Goal: Find specific page/section: Find specific page/section

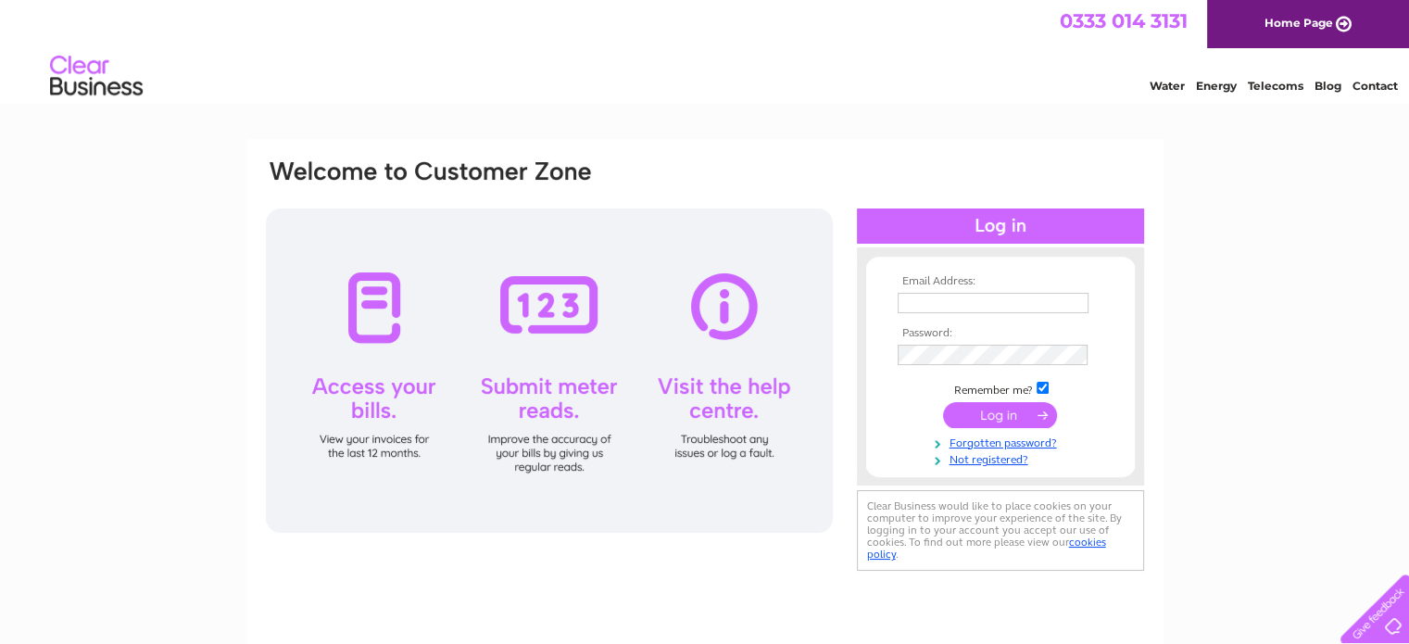
click at [995, 297] on input "text" at bounding box center [992, 303] width 191 height 20
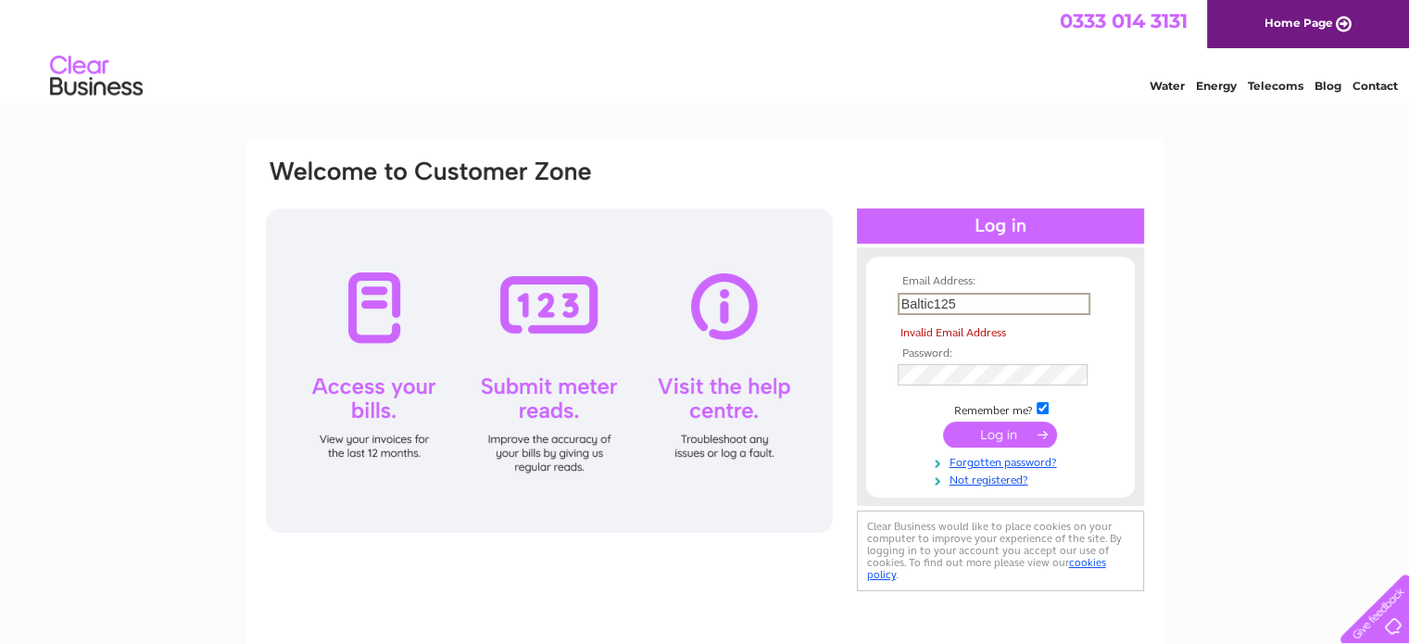
drag, startPoint x: 974, startPoint y: 306, endPoint x: 825, endPoint y: 307, distance: 149.1
click at [825, 307] on div "Email Address: Baltic125 Invalid Email Address Password:" at bounding box center [705, 376] width 882 height 438
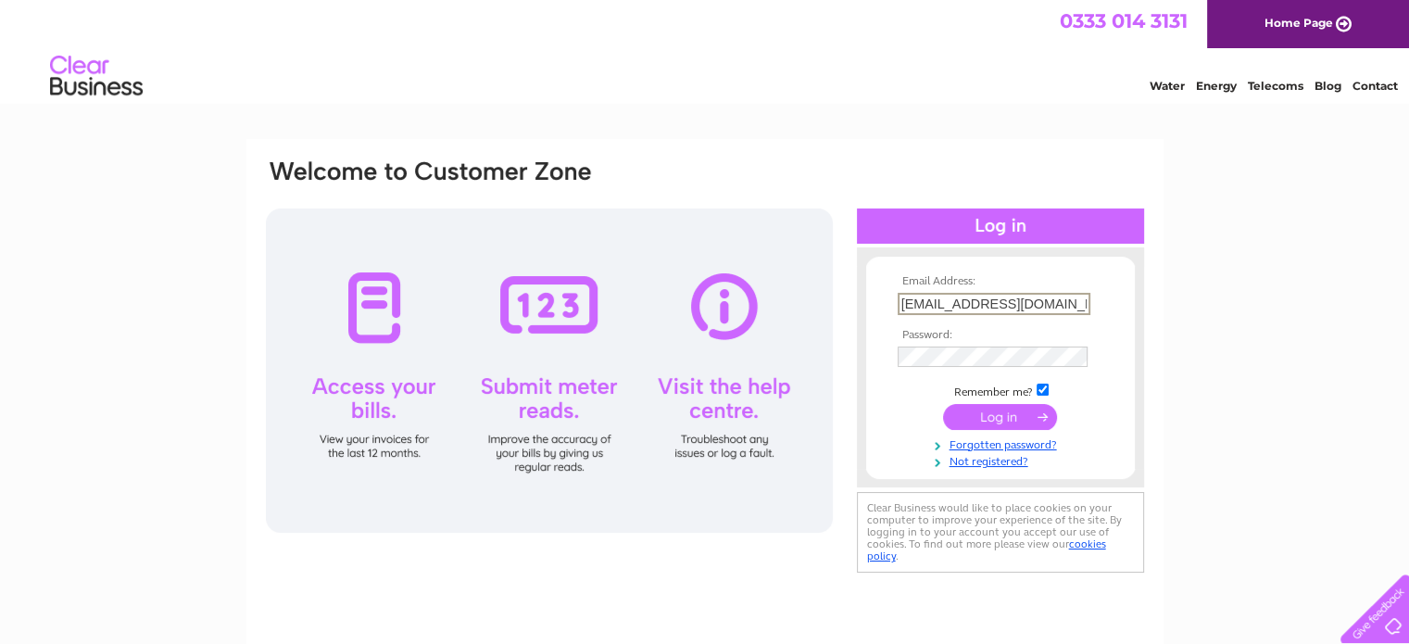
type input "[EMAIL_ADDRESS][DOMAIN_NAME]"
click at [987, 413] on input "submit" at bounding box center [1000, 416] width 114 height 26
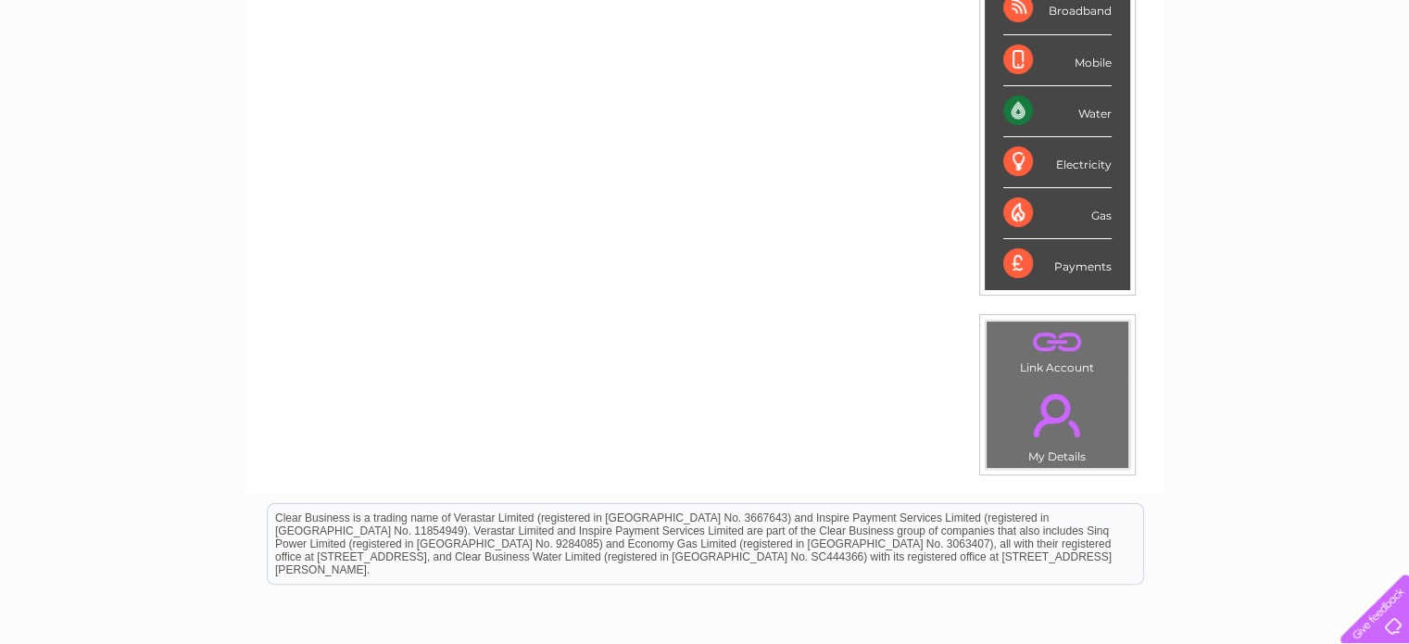
scroll to position [370, 0]
click at [1052, 410] on link "." at bounding box center [1057, 414] width 132 height 65
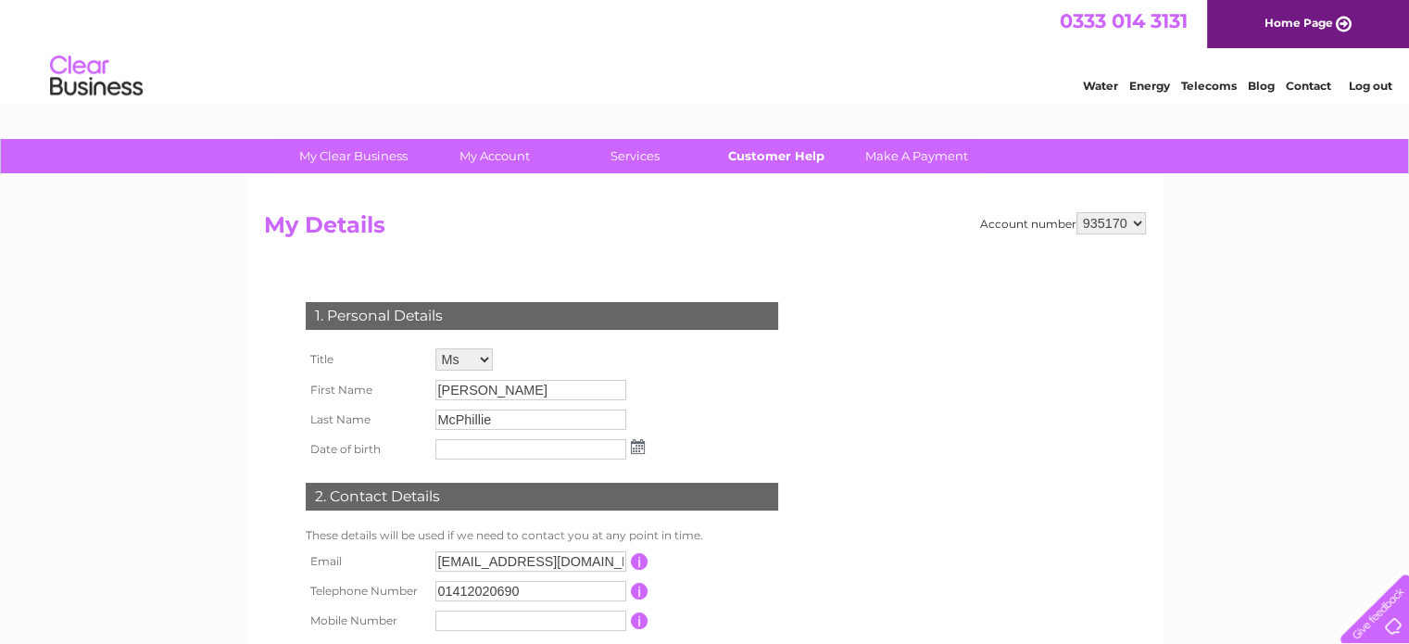
click at [773, 155] on link "Customer Help" at bounding box center [775, 156] width 153 height 34
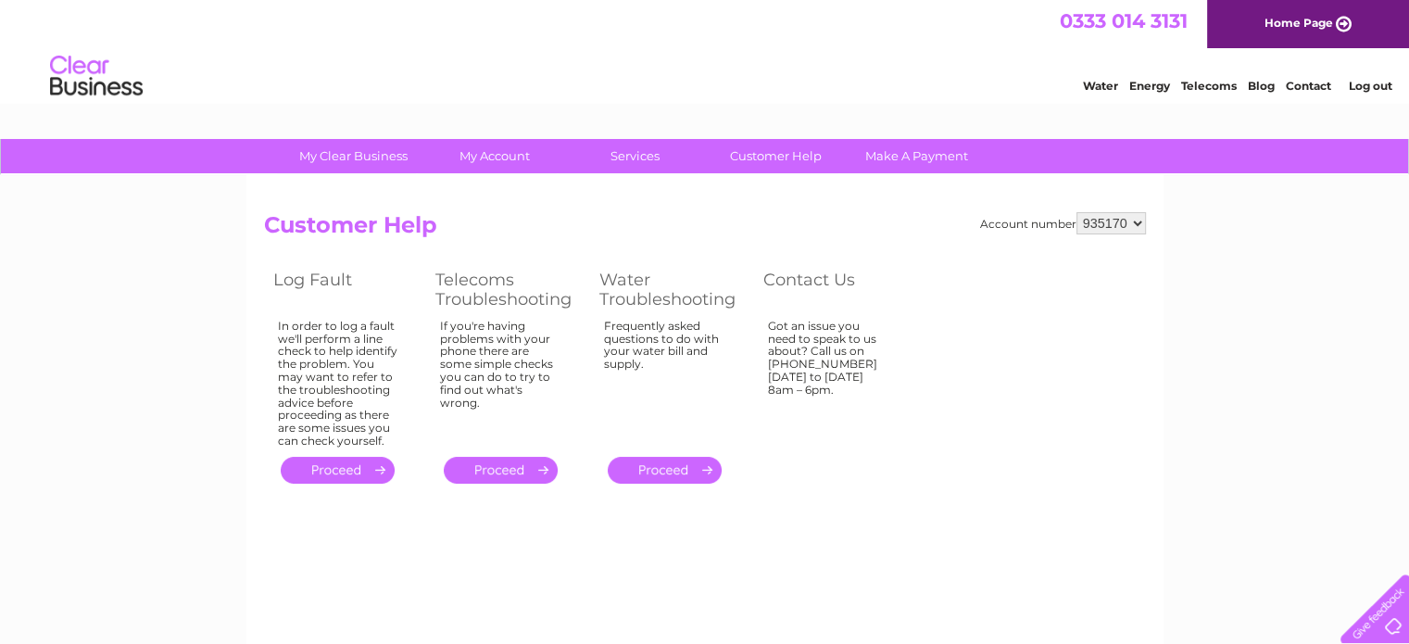
click at [848, 366] on div "Got an issue you need to speak to us about? Call us on 0333 014 3131 Monday to …" at bounding box center [828, 380] width 120 height 120
